Goal: Task Accomplishment & Management: Complete application form

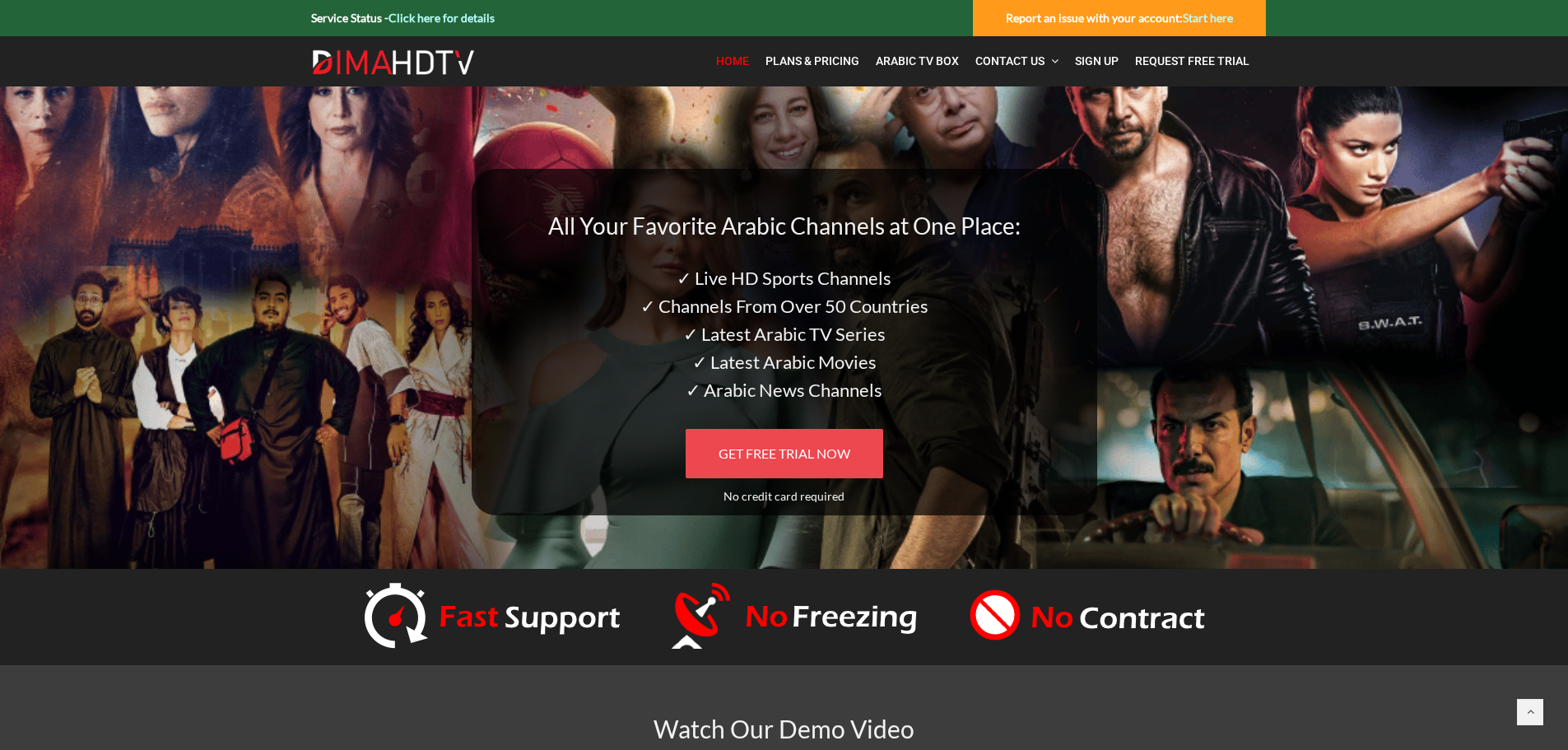
click at [773, 455] on span "GET FREE TRIAL NOW" at bounding box center [784, 452] width 131 height 16
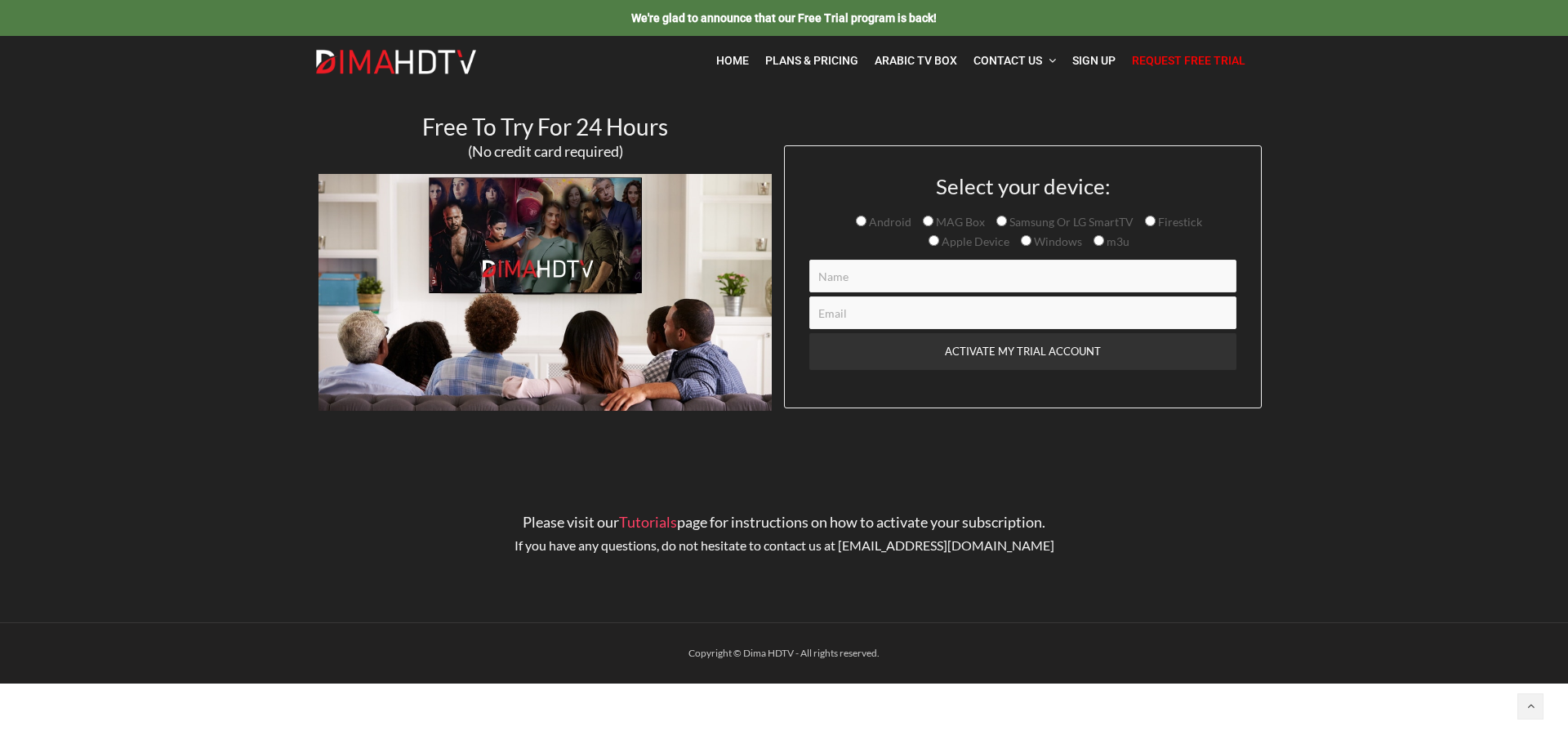
click at [928, 220] on input "MAG Box" at bounding box center [929, 221] width 11 height 11
radio input "true"
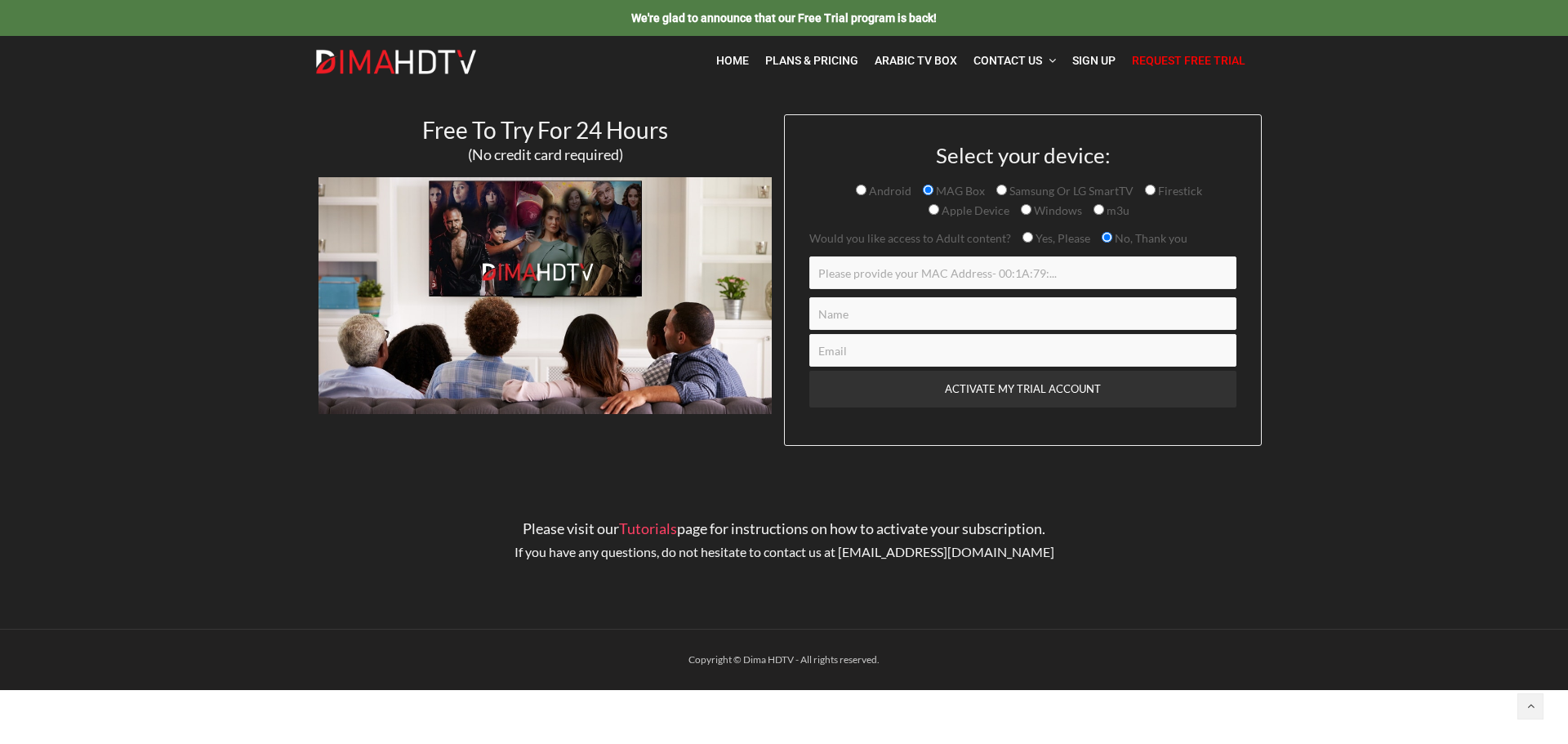
click at [899, 266] on input "Contact form" at bounding box center [1022, 272] width 427 height 33
type input "10:27:BE:2F:E5:F9"
click at [878, 317] on input "Contact form" at bounding box center [1022, 314] width 427 height 33
type input "Bag"
click at [861, 348] on input "Contact form" at bounding box center [1022, 350] width 427 height 33
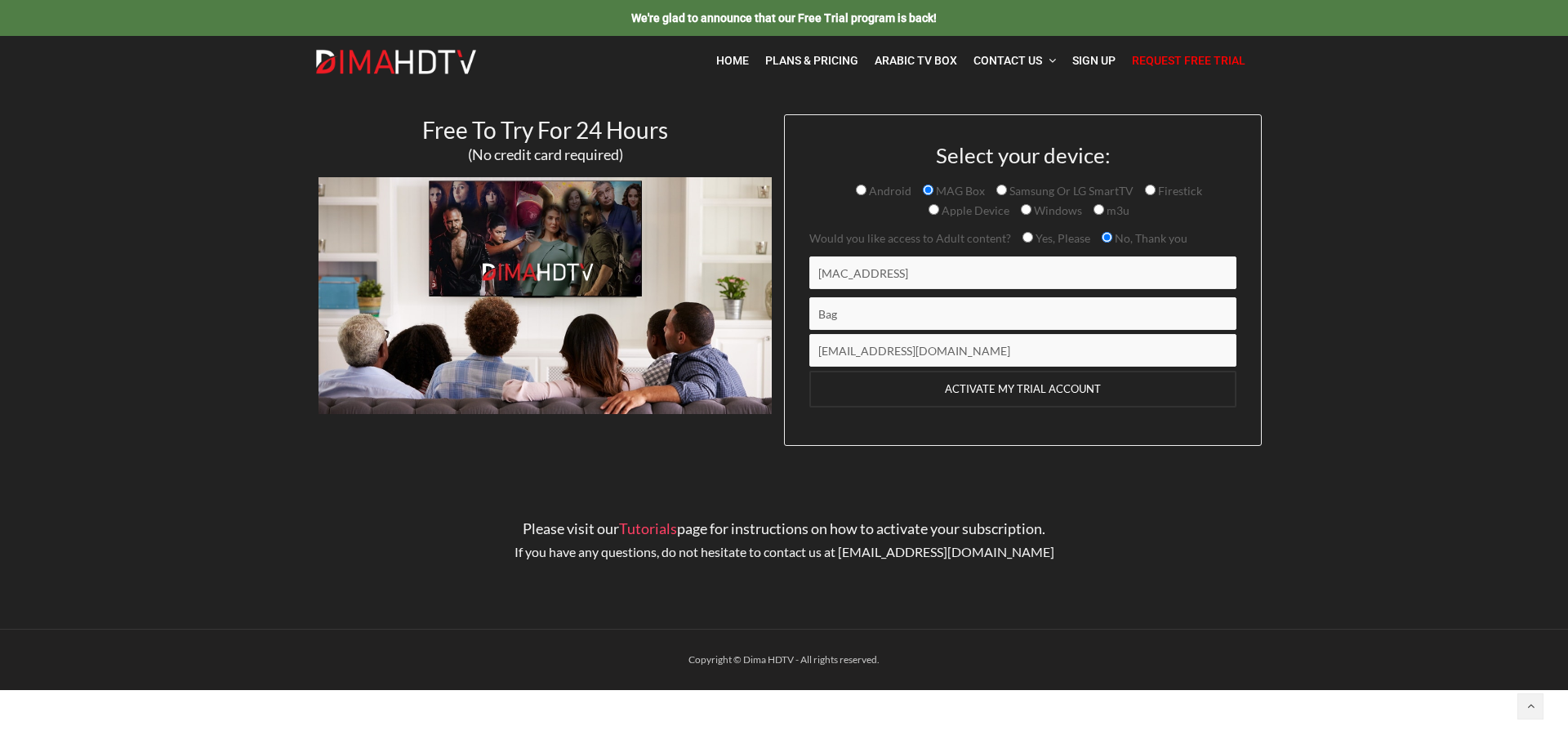
type input "bghazi916@yahoo.com"
click at [1037, 389] on input "ACTIVATE MY TRIAL ACCOUNT" at bounding box center [1022, 389] width 427 height 37
